Goal: Information Seeking & Learning: Learn about a topic

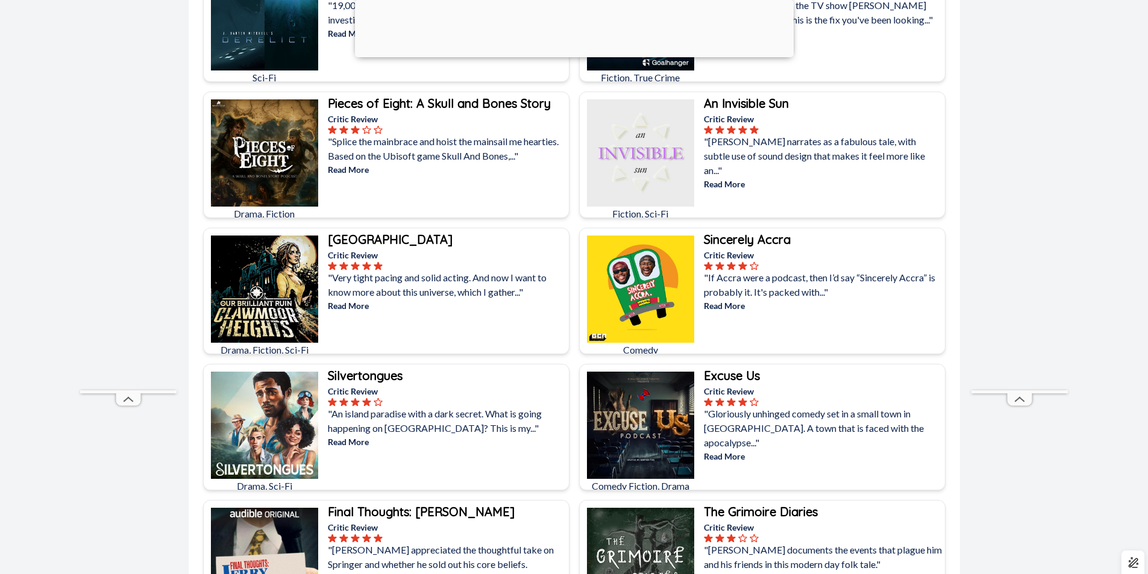
scroll to position [542, 0]
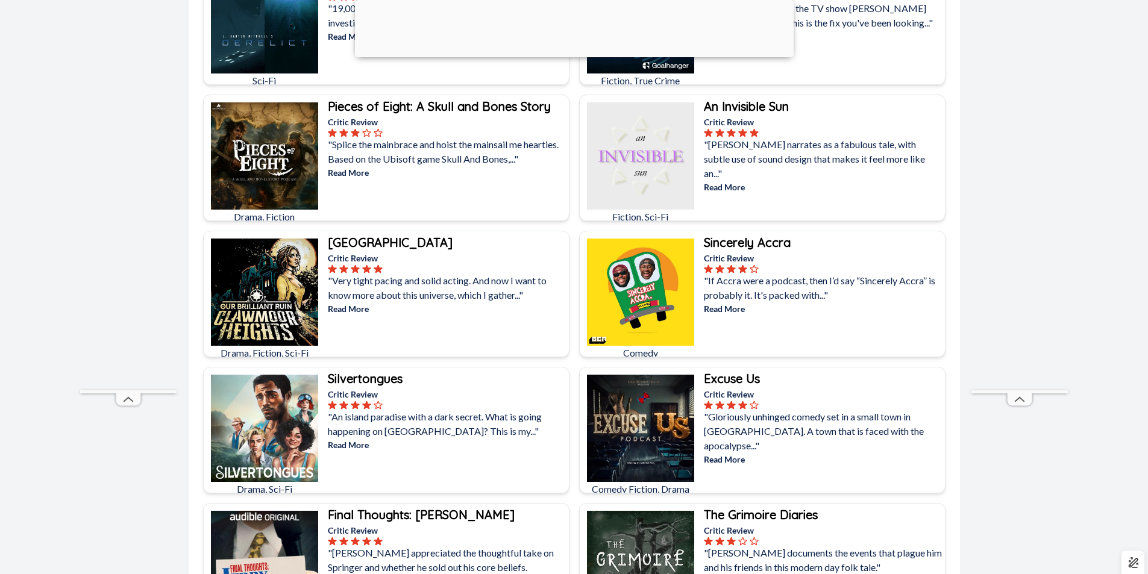
click at [567, 54] on div at bounding box center [574, 54] width 439 height 0
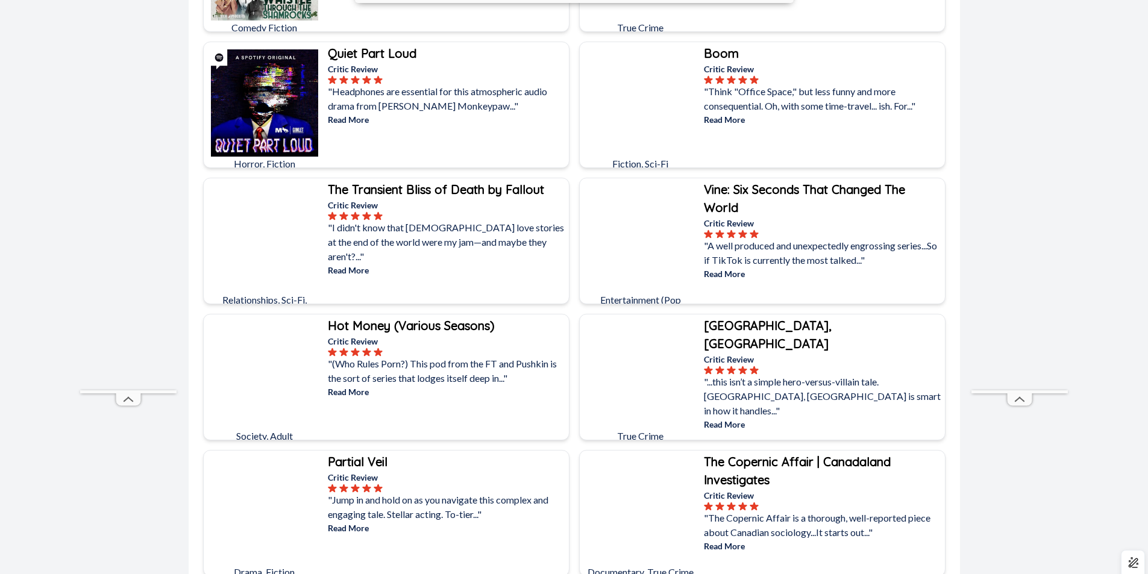
scroll to position [4641, 0]
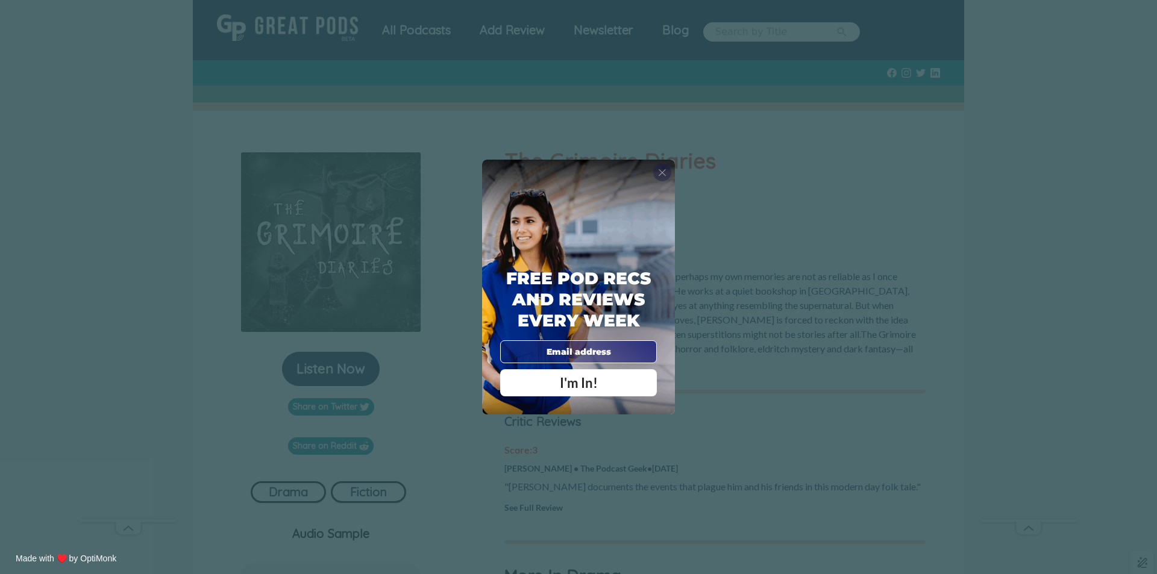
click at [659, 172] on span "X" at bounding box center [662, 172] width 8 height 12
click at [661, 174] on span "X" at bounding box center [662, 172] width 8 height 12
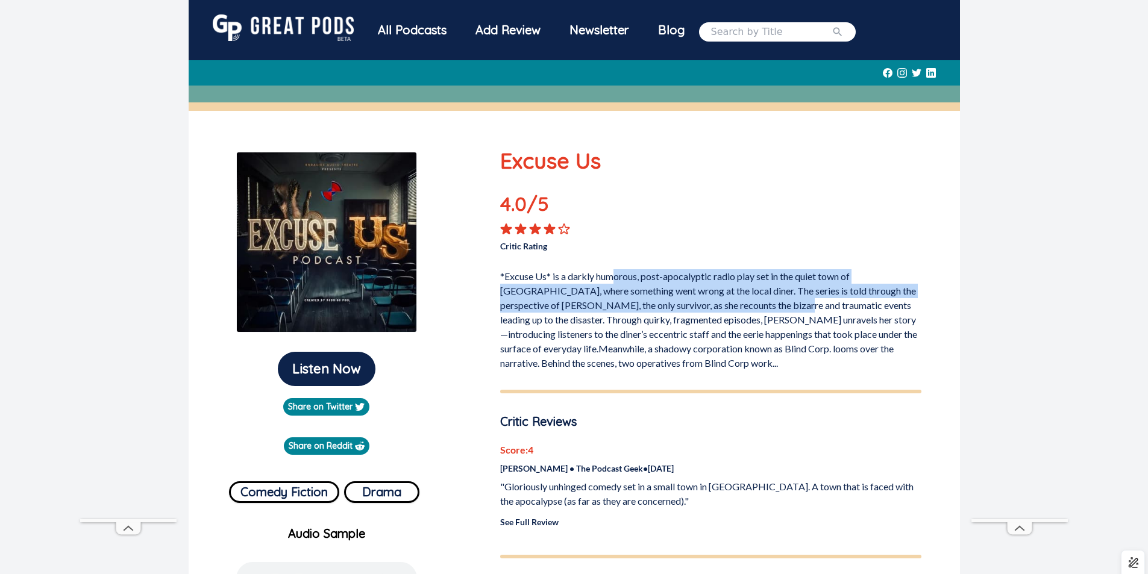
drag, startPoint x: 612, startPoint y: 282, endPoint x: 767, endPoint y: 304, distance: 155.8
click at [767, 304] on p "*Excuse Us* is a darkly humorous, post-apocalyptic radio play set in the quiet …" at bounding box center [710, 318] width 421 height 106
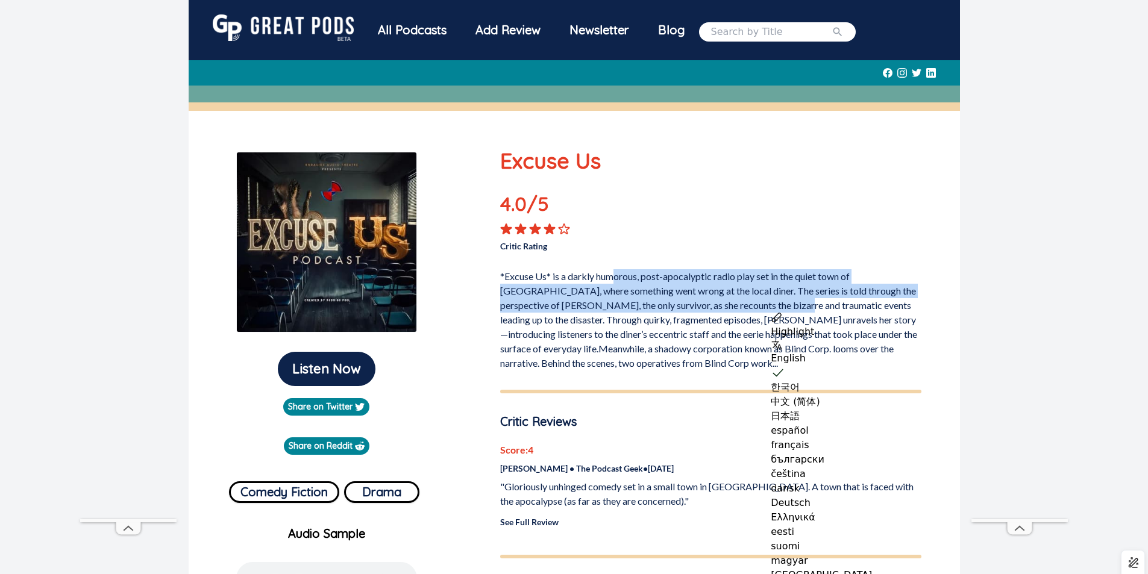
click at [620, 310] on p "*Excuse Us* is a darkly humorous, post-apocalyptic radio play set in the quiet …" at bounding box center [710, 318] width 421 height 106
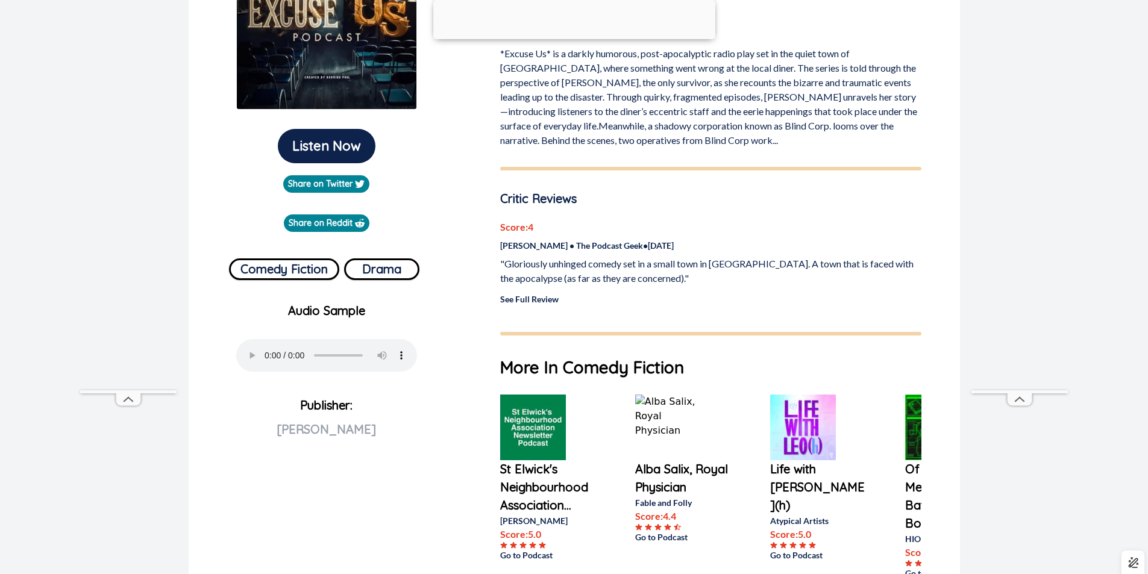
scroll to position [231, 0]
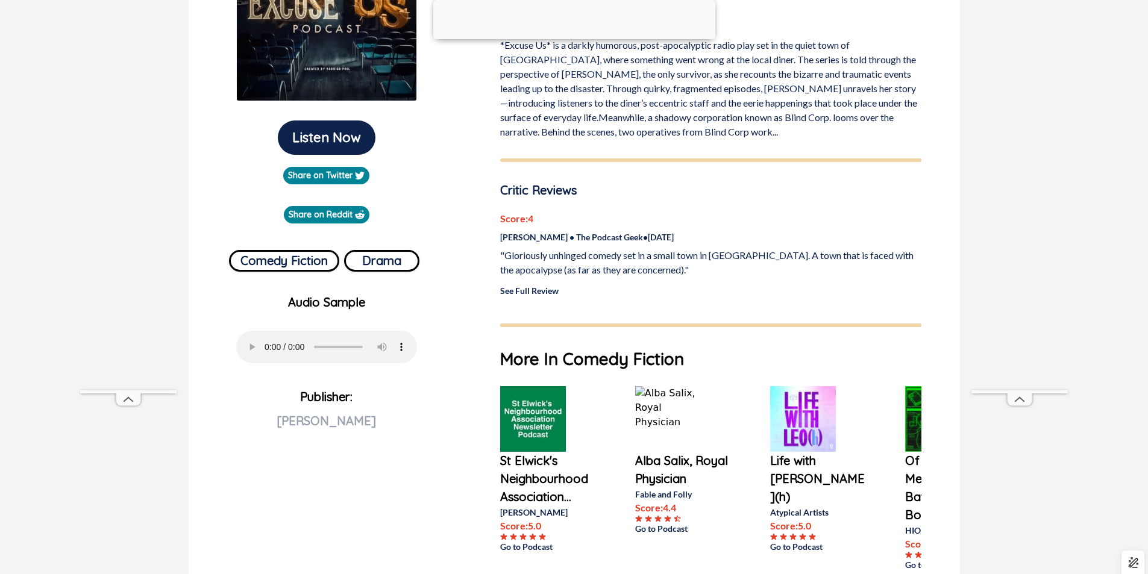
drag, startPoint x: 625, startPoint y: 298, endPoint x: 618, endPoint y: 312, distance: 14.8
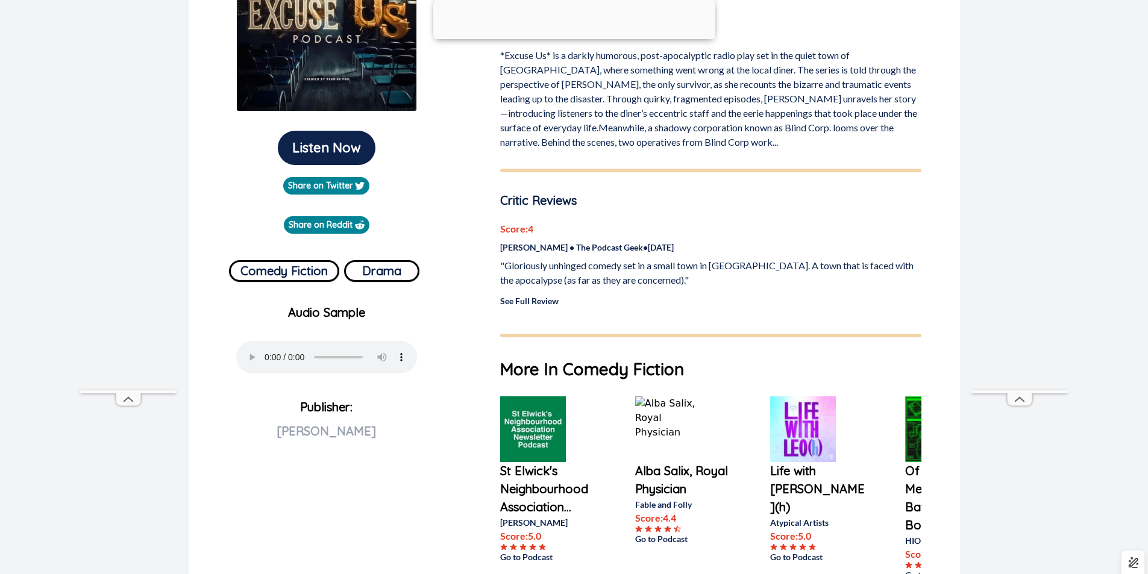
scroll to position [0, 0]
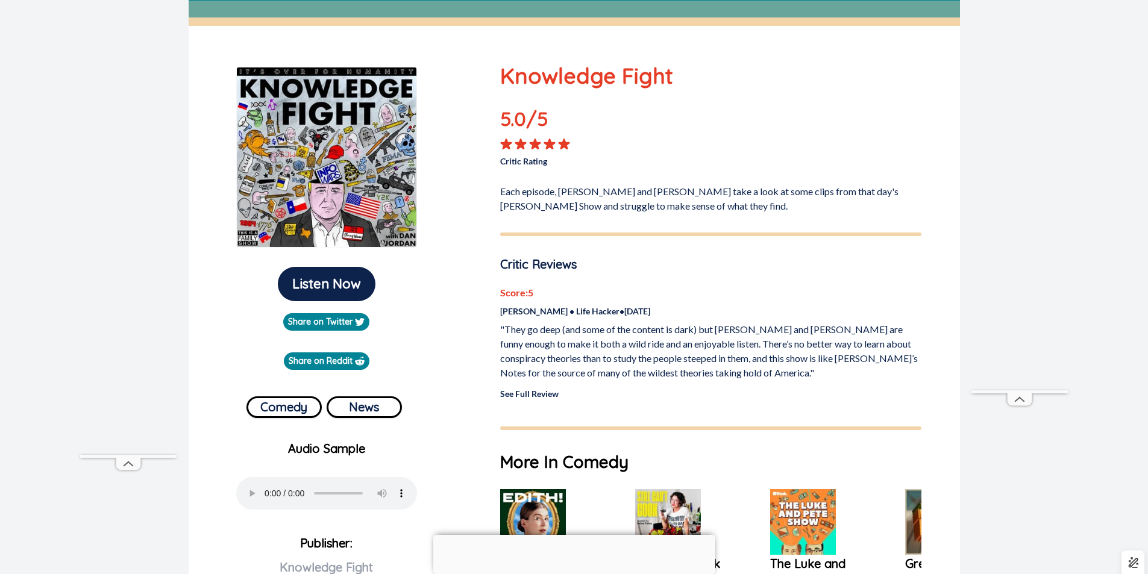
drag, startPoint x: 620, startPoint y: 231, endPoint x: 612, endPoint y: 247, distance: 17.3
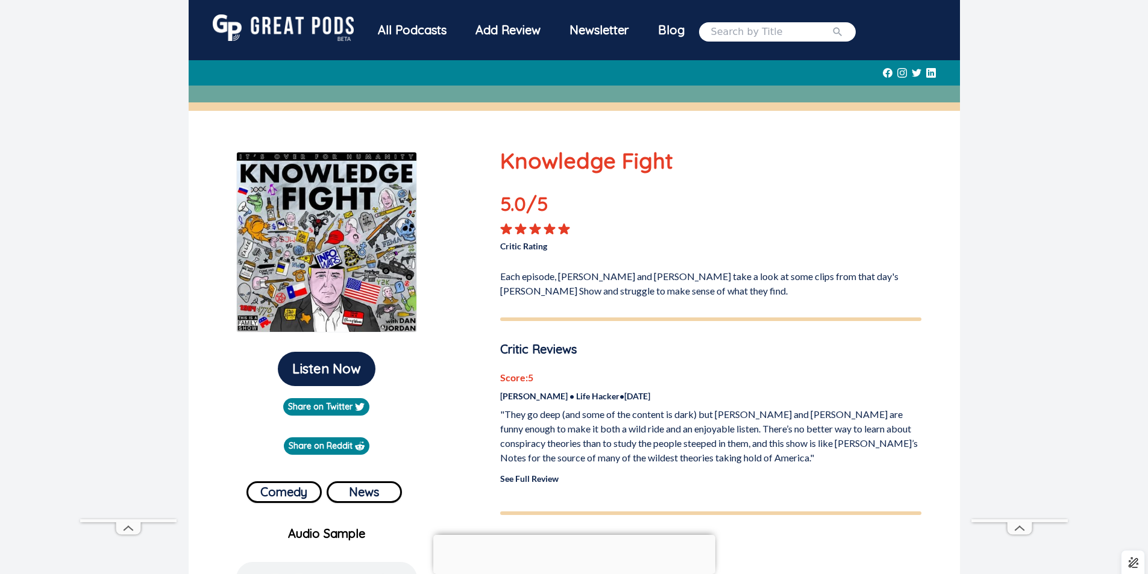
click at [394, 29] on div "All Podcasts" at bounding box center [412, 29] width 98 height 31
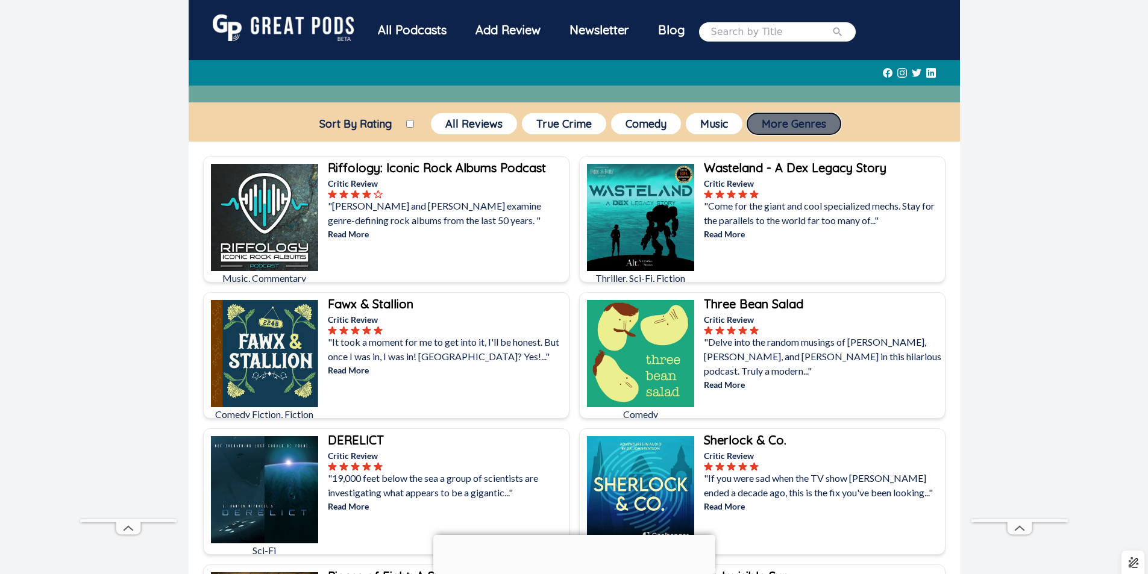
click at [803, 122] on button "More Genres" at bounding box center [793, 123] width 93 height 21
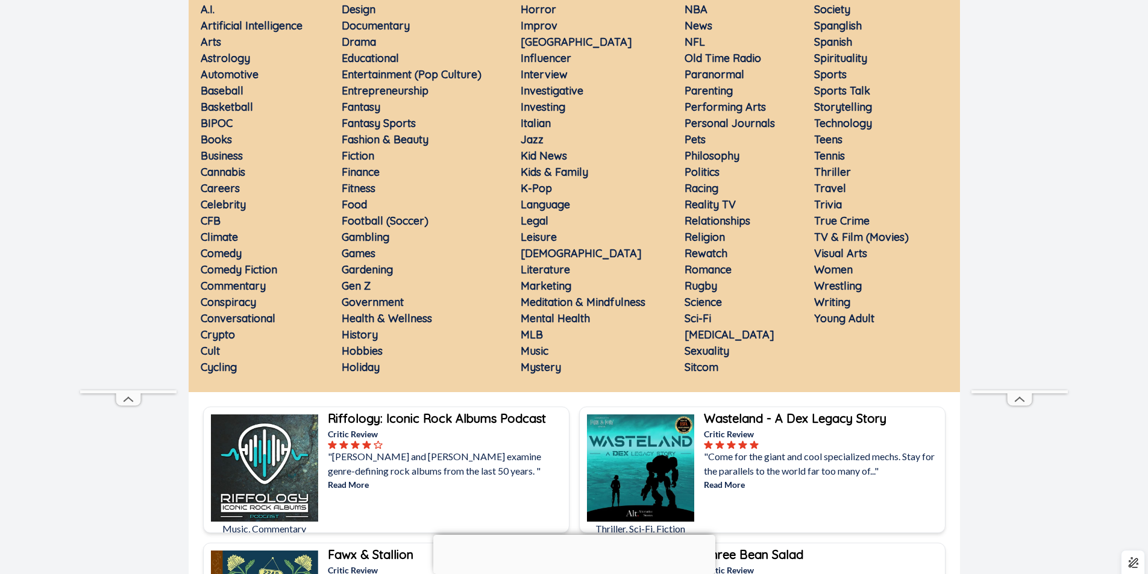
scroll to position [181, 0]
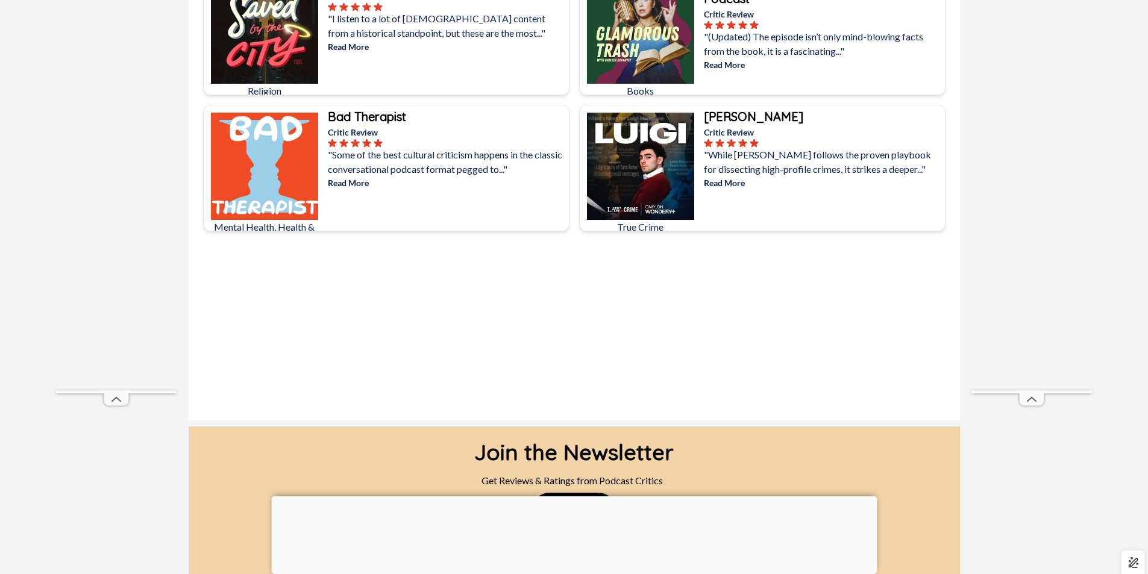
scroll to position [6750, 0]
